Goal: Find specific page/section: Find specific page/section

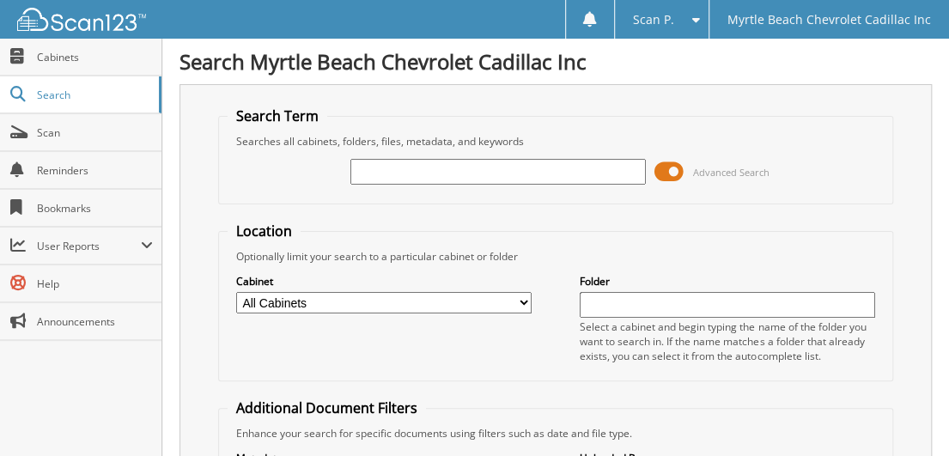
click at [400, 165] on input "text" at bounding box center [499, 172] width 296 height 26
type input "768695"
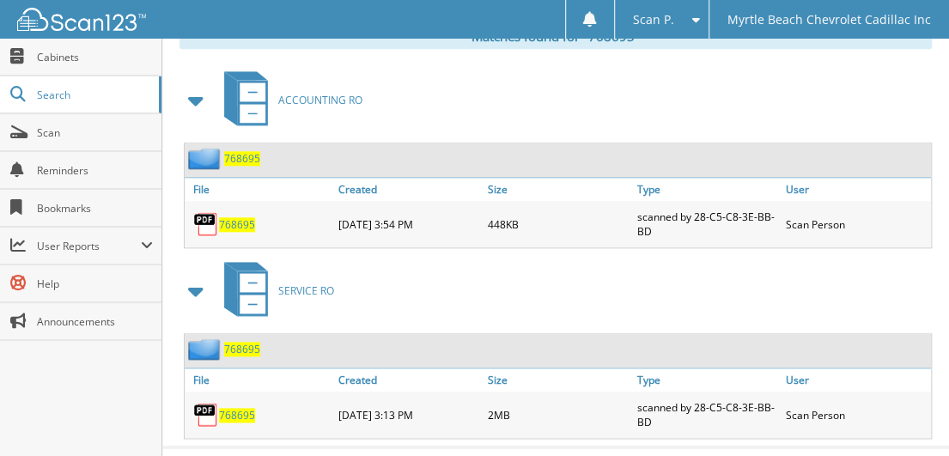
scroll to position [767, 0]
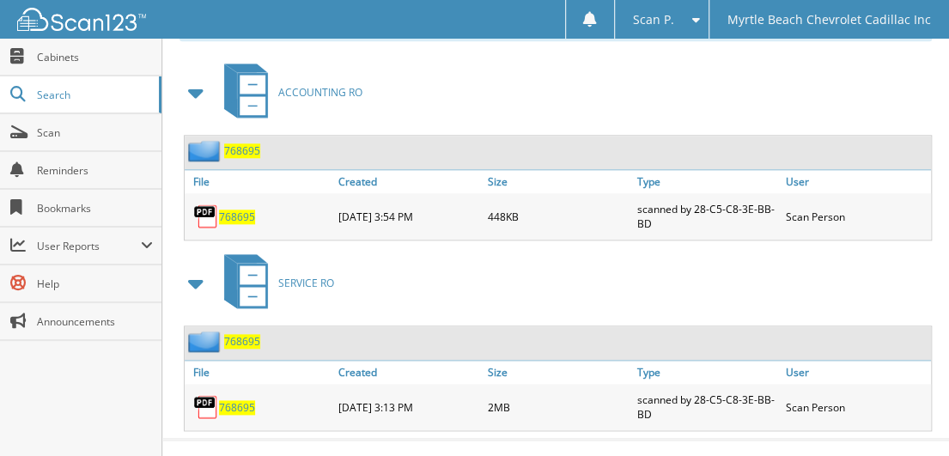
click at [241, 400] on span "768695" at bounding box center [237, 407] width 36 height 15
click at [234, 400] on span "768695" at bounding box center [237, 407] width 36 height 15
click at [74, 55] on span "Cabinets" at bounding box center [95, 57] width 116 height 15
